Goal: Find specific page/section: Find specific page/section

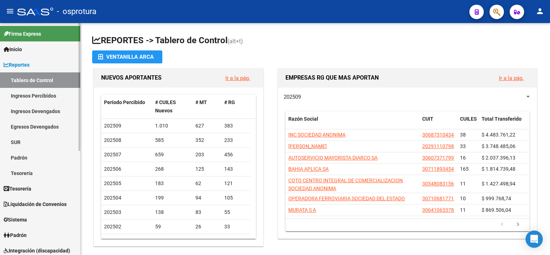
click at [56, 204] on span "Liquidación de Convenios" at bounding box center [35, 204] width 63 height 8
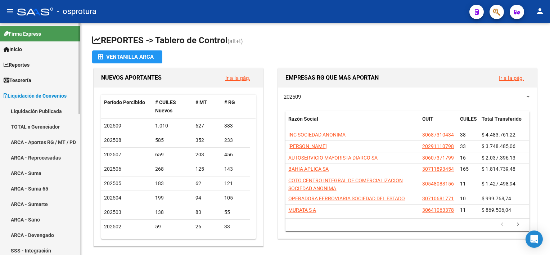
click at [41, 122] on link "TOTAL x Gerenciador" at bounding box center [40, 126] width 80 height 15
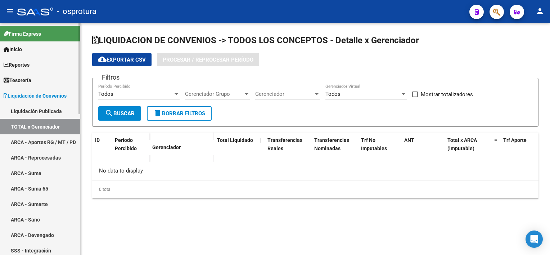
checkbox input "true"
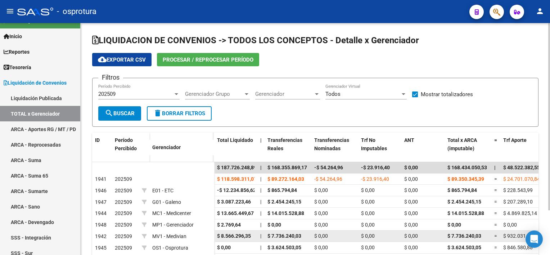
scroll to position [14, 0]
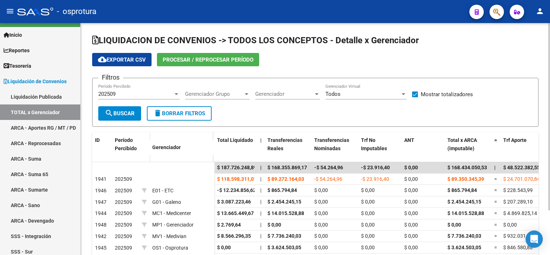
click at [309, 111] on form "Filtros 202509 Período Percibido Gerenciador Grupo Gerenciador Grupo Gerenciado…" at bounding box center [315, 102] width 446 height 49
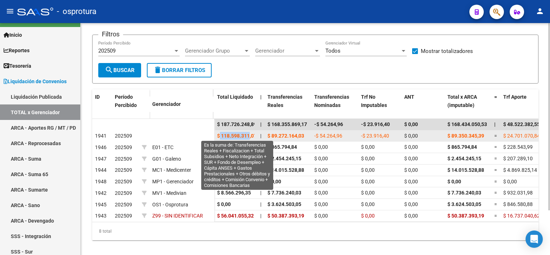
scroll to position [0, 3]
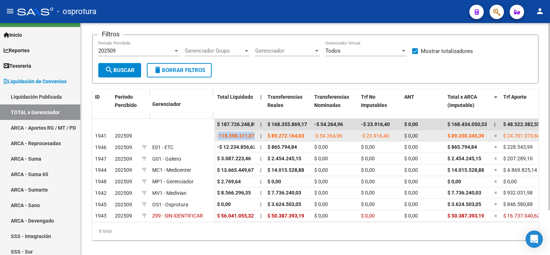
drag, startPoint x: 220, startPoint y: 135, endPoint x: 256, endPoint y: 131, distance: 36.5
click at [256, 131] on datatable-body-cell "$ 118.598.311,07" at bounding box center [235, 135] width 43 height 11
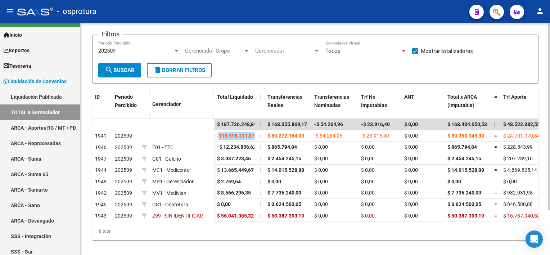
scroll to position [0, 0]
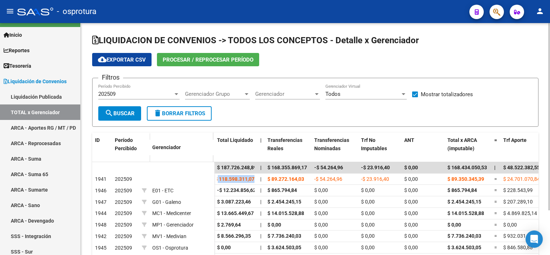
click at [549, 40] on html "menu - osprotura person Firma Express Inicio Calendario SSS Instructivos Contac…" at bounding box center [275, 127] width 550 height 255
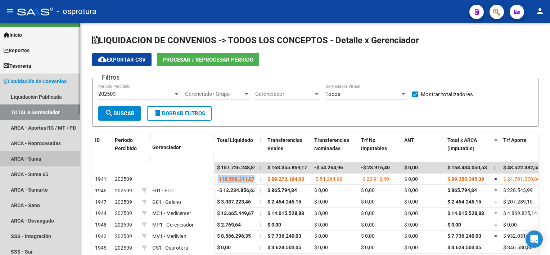
click at [36, 162] on link "ARCA - Suma" at bounding box center [40, 158] width 80 height 15
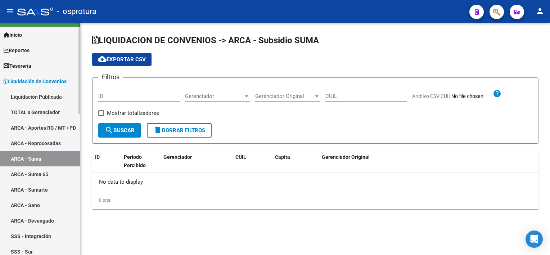
checkbox input "true"
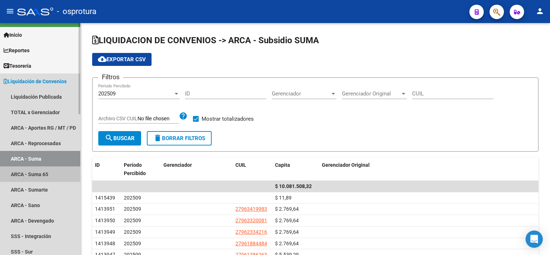
click at [37, 174] on link "ARCA - Suma 65" at bounding box center [40, 173] width 80 height 15
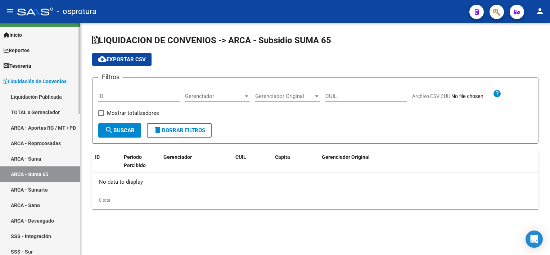
checkbox input "true"
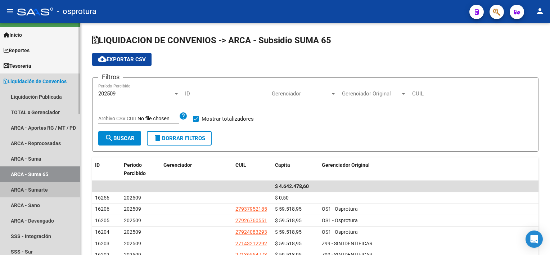
click at [42, 191] on link "ARCA - Sumarte" at bounding box center [40, 189] width 80 height 15
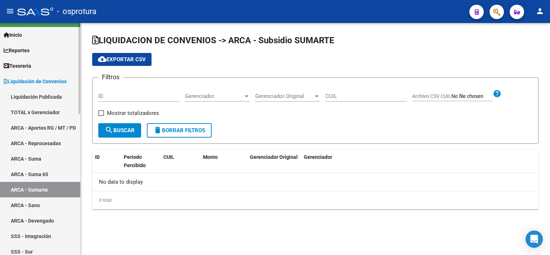
checkbox input "true"
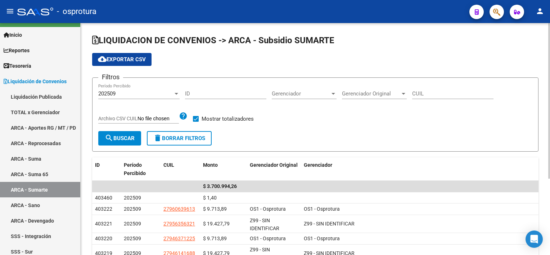
scroll to position [29, 0]
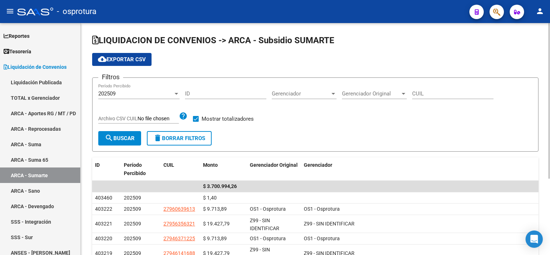
click at [321, 141] on form "Filtros 202509 Período Percibido ID Gerenciador Gerenciador Gerenciador Origina…" at bounding box center [315, 114] width 446 height 74
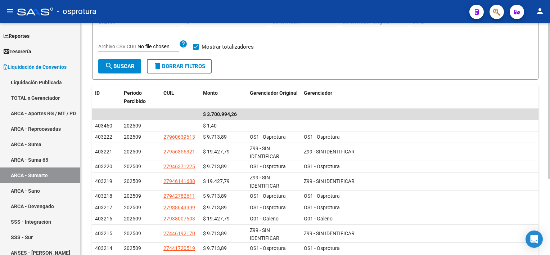
scroll to position [86, 0]
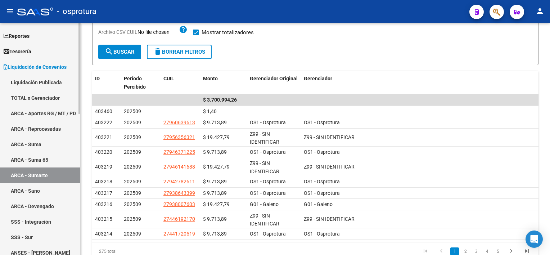
click at [44, 111] on link "ARCA - Aportes RG / MT / PD" at bounding box center [40, 112] width 80 height 15
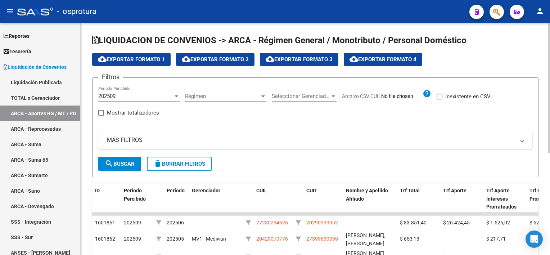
click at [102, 112] on span at bounding box center [101, 113] width 6 height 6
click at [101, 115] on input "Mostrar totalizadores" at bounding box center [101, 115] width 0 height 0
checkbox input "true"
click at [114, 158] on button "search Buscar" at bounding box center [119, 163] width 43 height 14
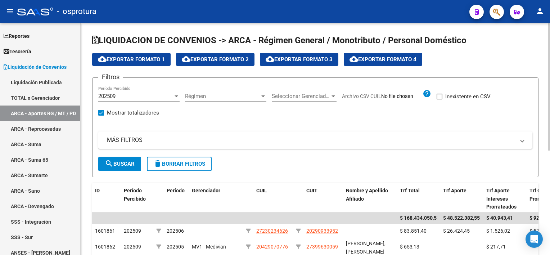
click at [527, 47] on div "LIQUIDACION DE CONVENIOS -> ARCA - Régimen General / Monotributo / Personal Dom…" at bounding box center [316, 231] width 471 height 417
